Goal: Find specific page/section: Find specific page/section

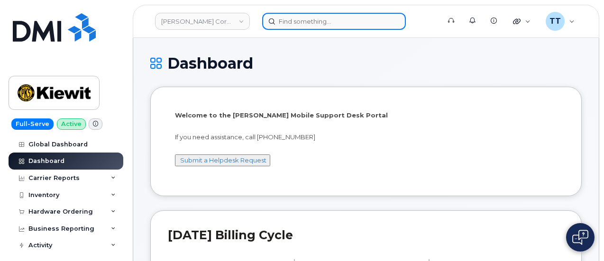
click at [302, 23] on input at bounding box center [334, 21] width 144 height 17
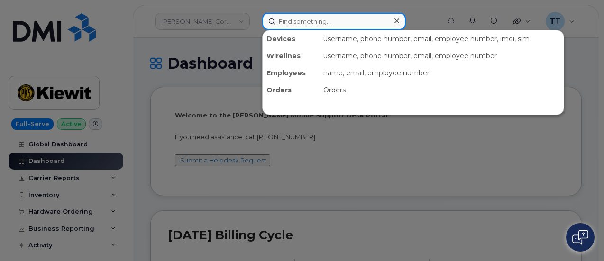
paste input "780-264-8614"
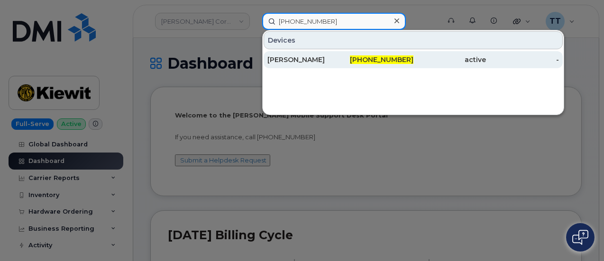
type input "780-264-8614"
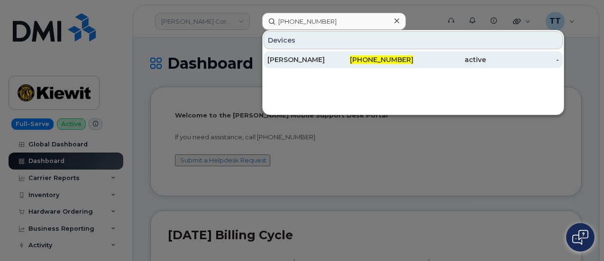
click at [379, 59] on span "780-264-8614" at bounding box center [382, 60] width 64 height 9
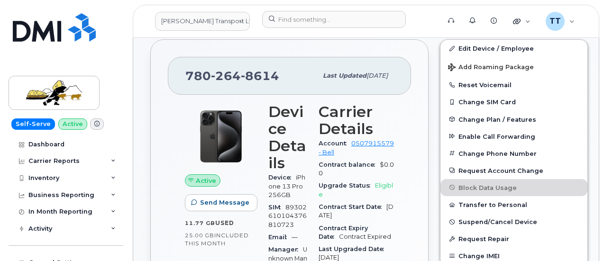
scroll to position [181, 0]
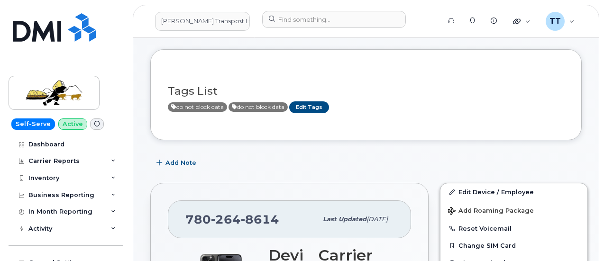
scroll to position [39, 0]
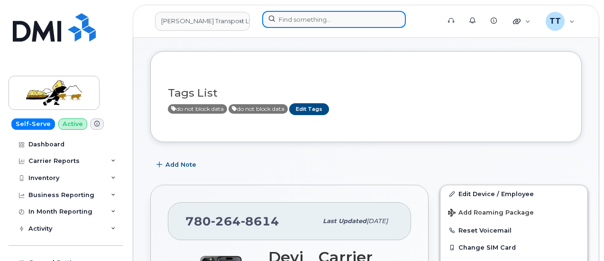
click at [296, 16] on input at bounding box center [334, 19] width 144 height 17
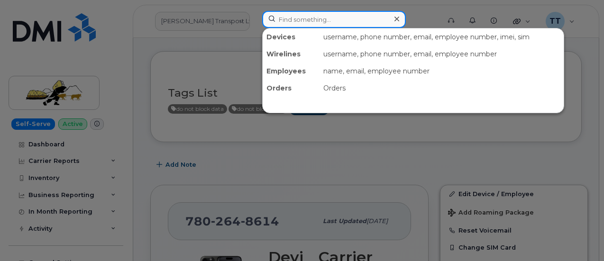
paste input "780-264-8614"
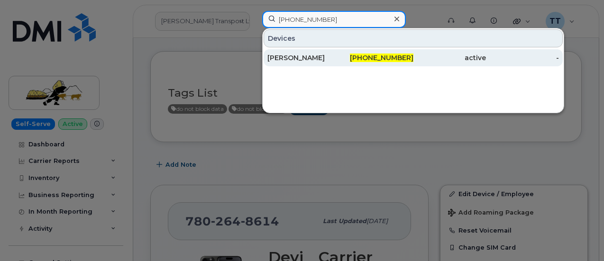
type input "780-264-8614"
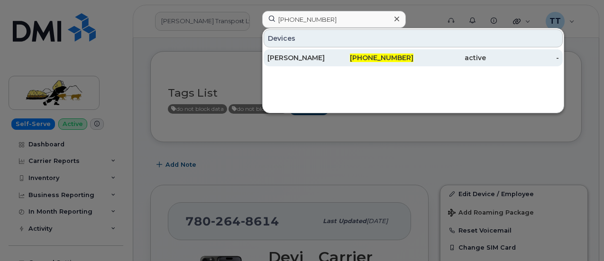
click at [309, 56] on div "[PERSON_NAME]" at bounding box center [304, 57] width 73 height 9
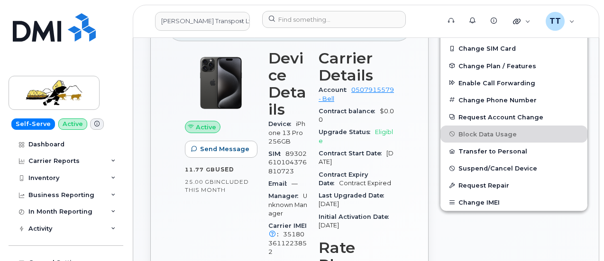
scroll to position [237, 0]
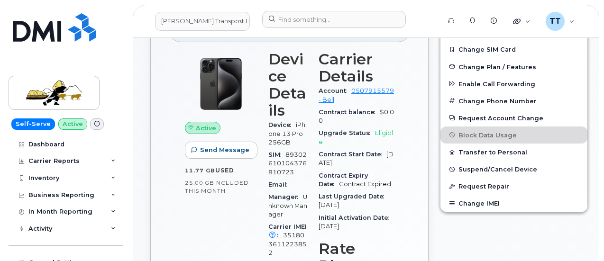
drag, startPoint x: 376, startPoint y: 226, endPoint x: 335, endPoint y: 187, distance: 56.0
click at [335, 187] on section "Carrier Details Account 0507915579 - Bell Contract balance $0.00 Upgrade Status…" at bounding box center [356, 142] width 75 height 182
click at [378, 207] on div "Last Upgraded Date [DATE]" at bounding box center [356, 201] width 75 height 21
